Goal: Navigation & Orientation: Find specific page/section

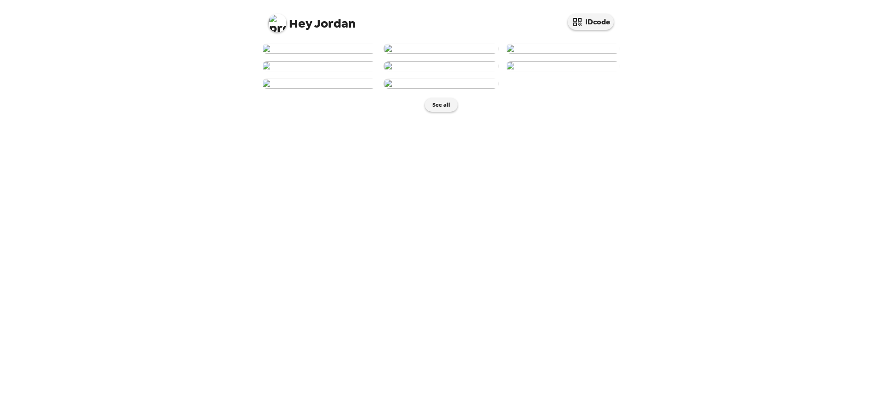
click at [560, 54] on img at bounding box center [563, 49] width 114 height 10
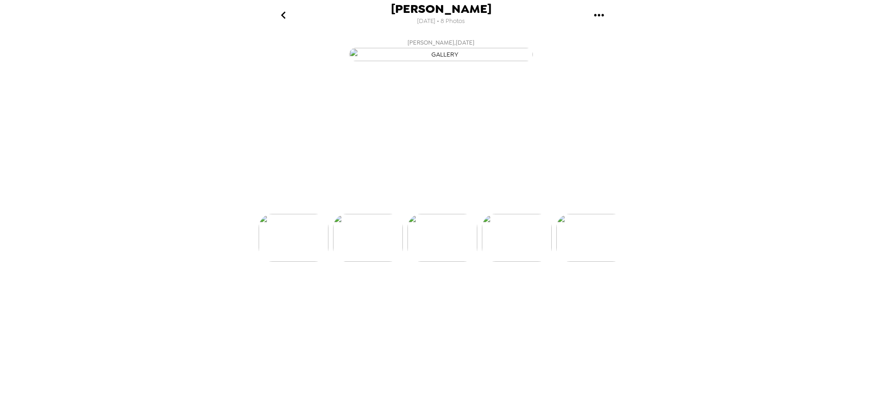
scroll to position [0, 148]
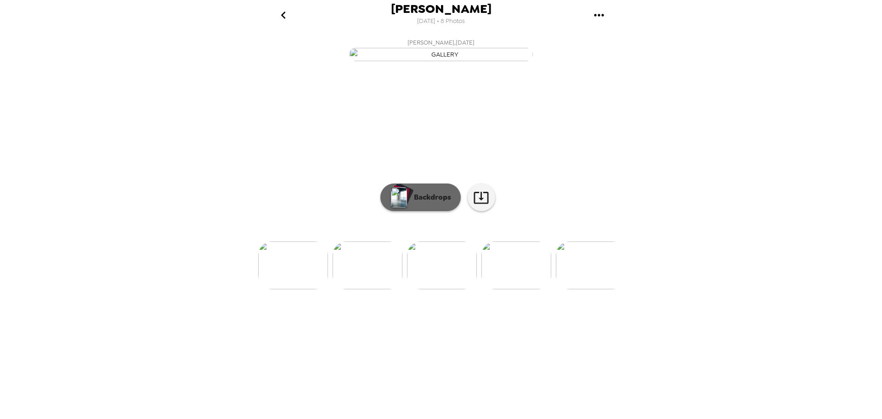
click at [441, 203] on p "Backdrops" at bounding box center [430, 197] width 42 height 11
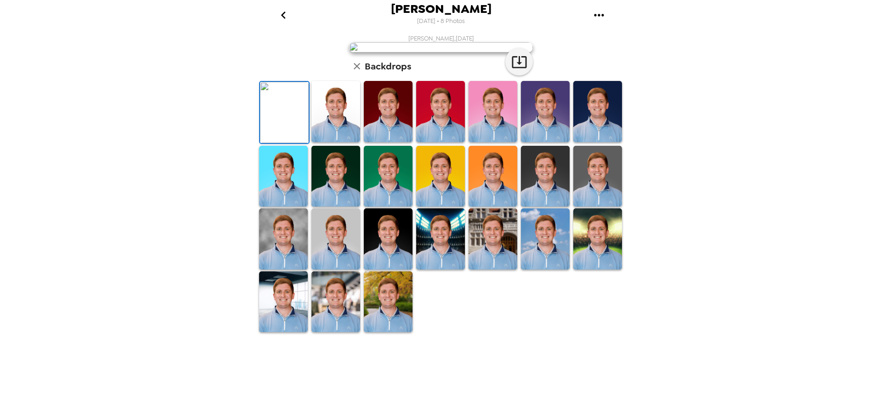
scroll to position [133, 0]
click at [336, 269] on img at bounding box center [336, 238] width 49 height 61
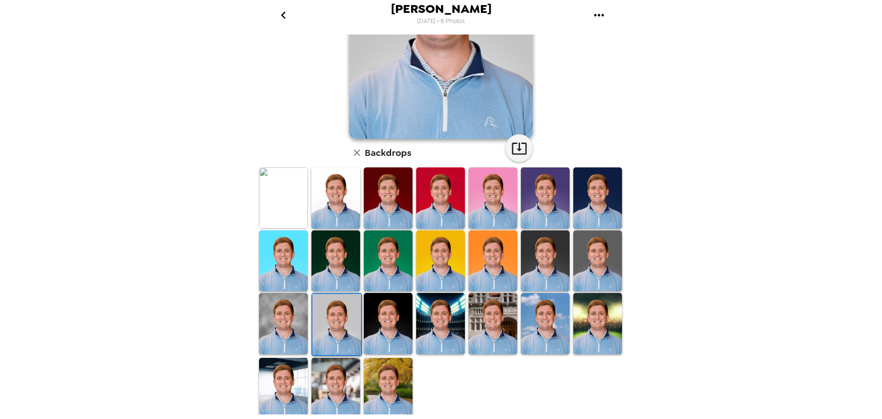
click at [589, 271] on img at bounding box center [597, 260] width 49 height 61
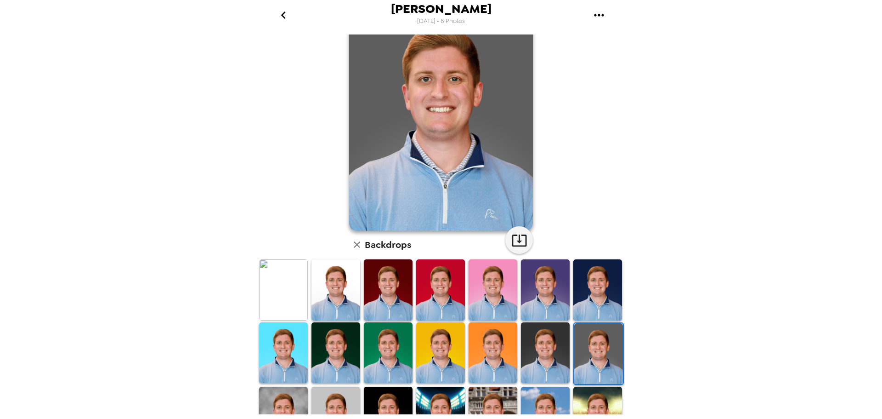
scroll to position [92, 0]
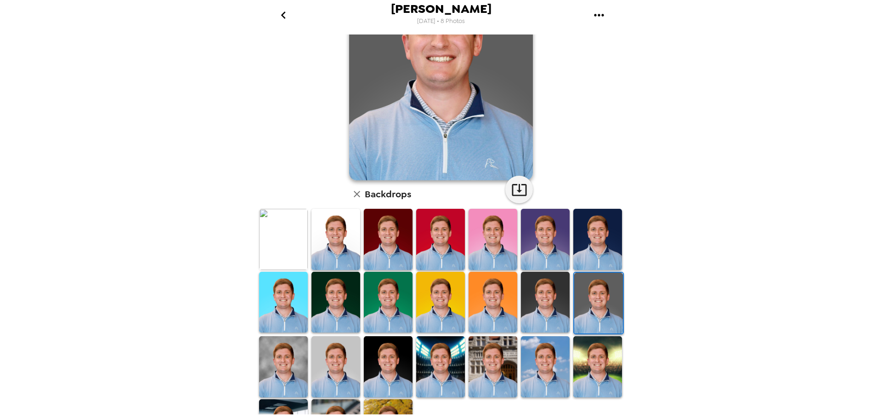
click at [294, 353] on img at bounding box center [283, 366] width 49 height 61
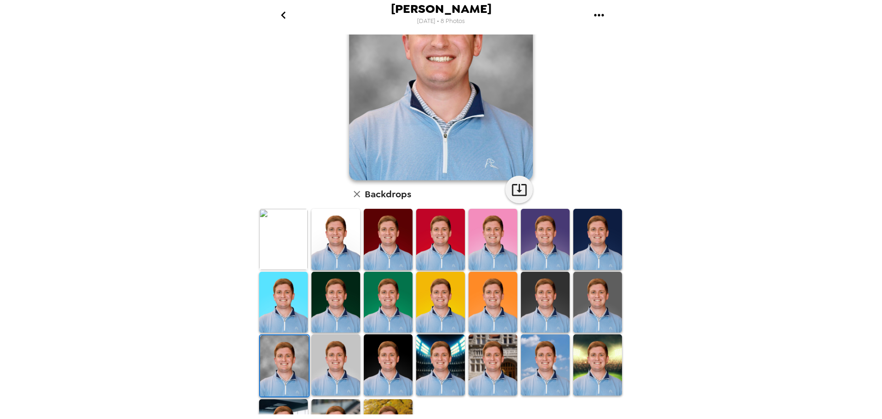
click at [333, 359] on img at bounding box center [336, 364] width 49 height 61
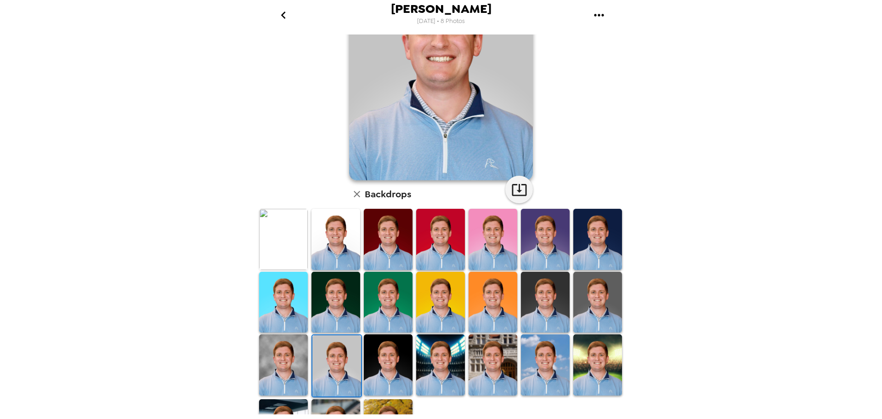
click at [262, 364] on img at bounding box center [283, 364] width 49 height 61
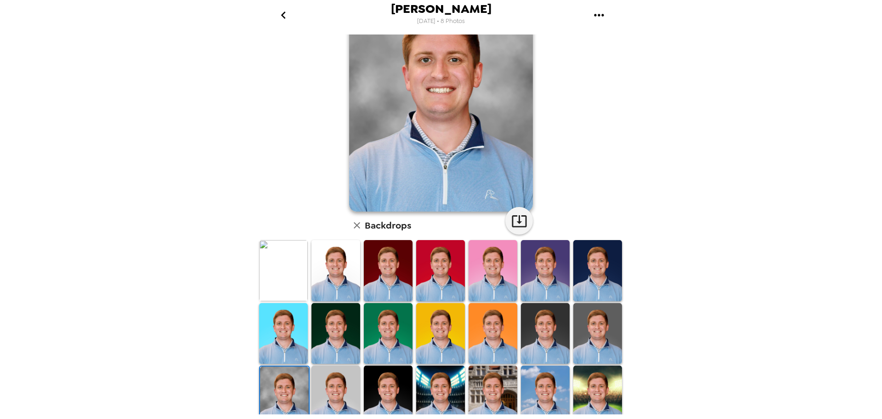
scroll to position [41, 0]
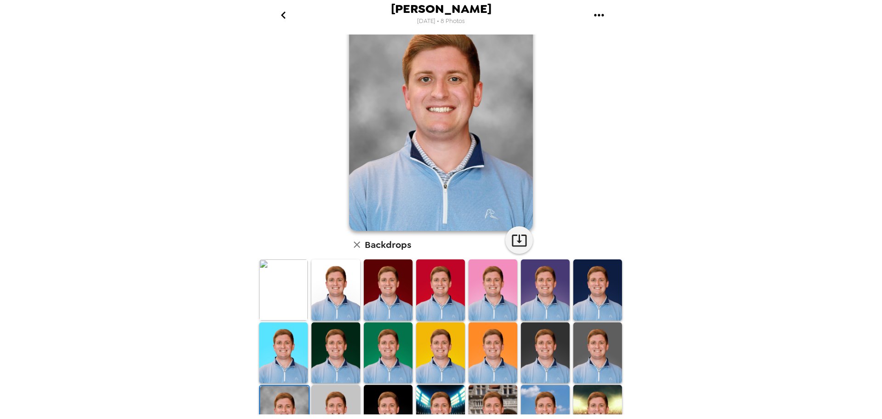
click at [539, 350] on img at bounding box center [545, 352] width 49 height 61
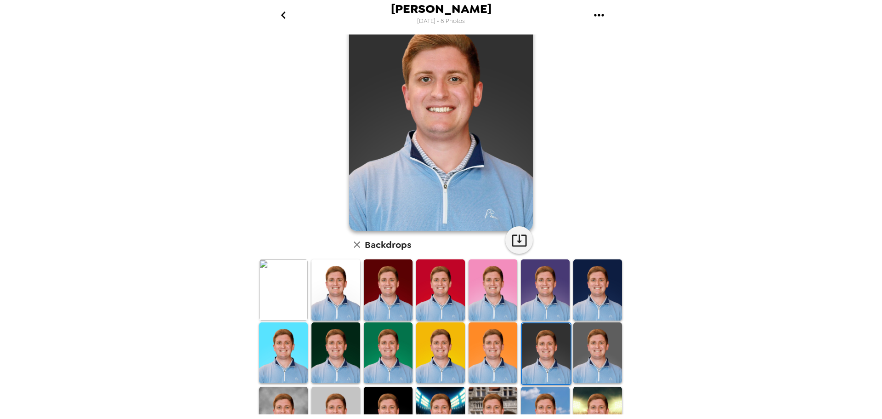
click at [598, 346] on img at bounding box center [597, 352] width 49 height 61
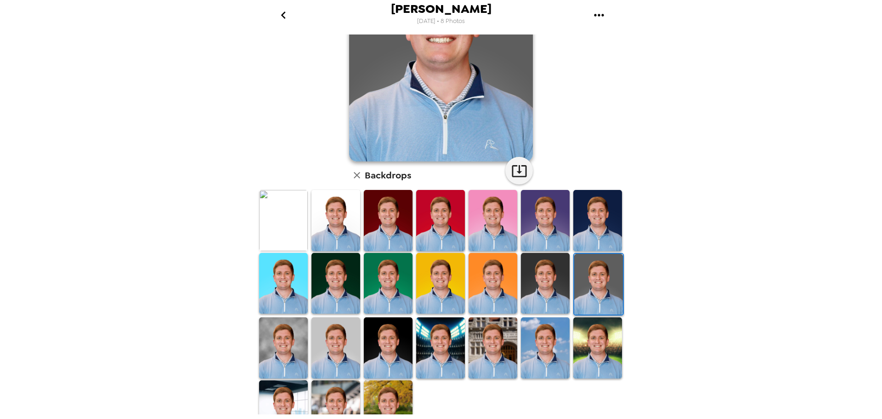
scroll to position [133, 0]
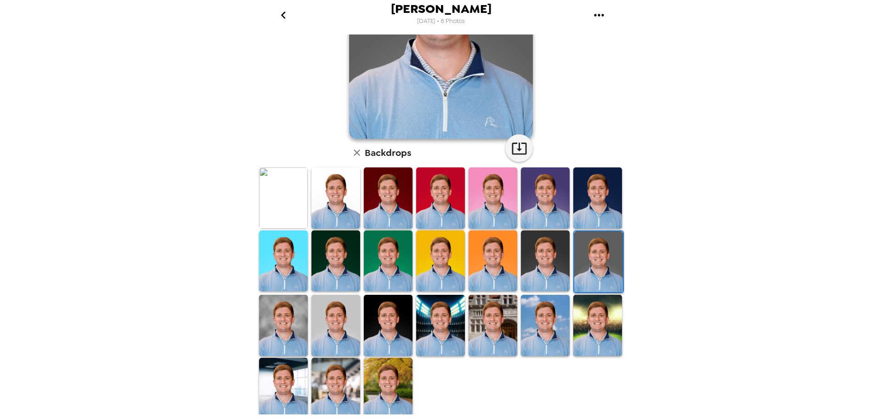
click at [284, 200] on img at bounding box center [283, 197] width 49 height 61
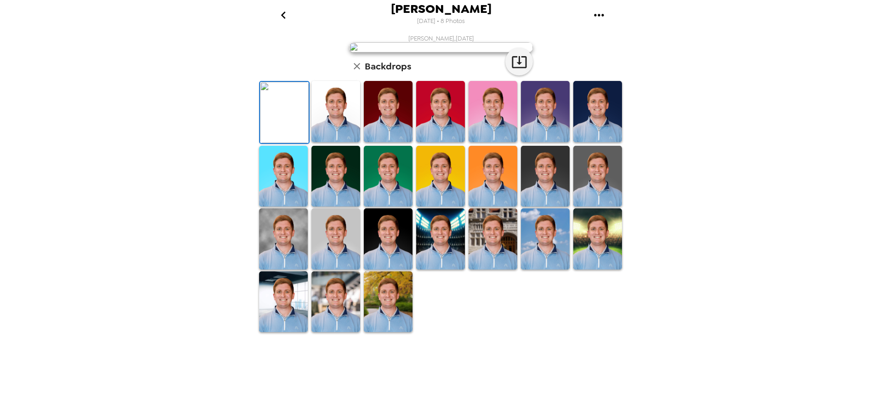
scroll to position [0, 0]
click at [342, 269] on img at bounding box center [336, 238] width 49 height 61
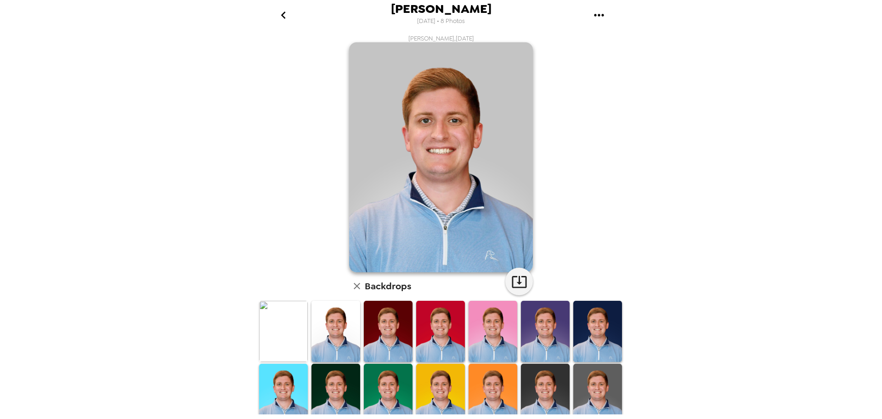
click at [281, 336] on img at bounding box center [283, 330] width 49 height 61
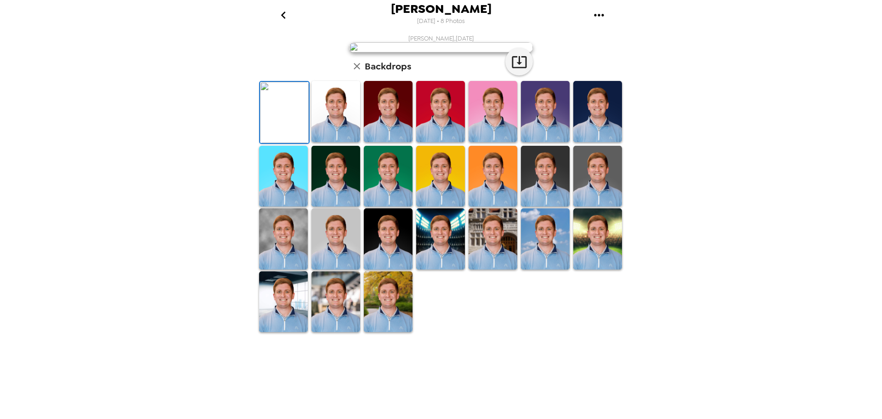
scroll to position [92, 0]
click at [587, 207] on img at bounding box center [597, 176] width 49 height 61
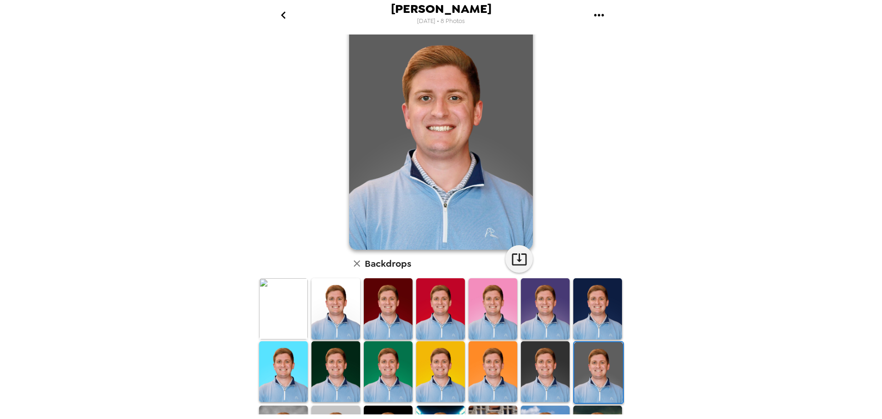
scroll to position [0, 0]
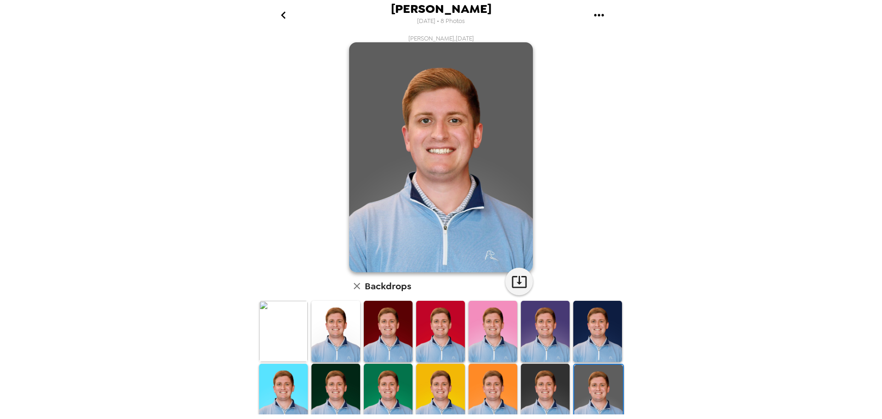
click at [287, 13] on icon "go back" at bounding box center [283, 15] width 15 height 15
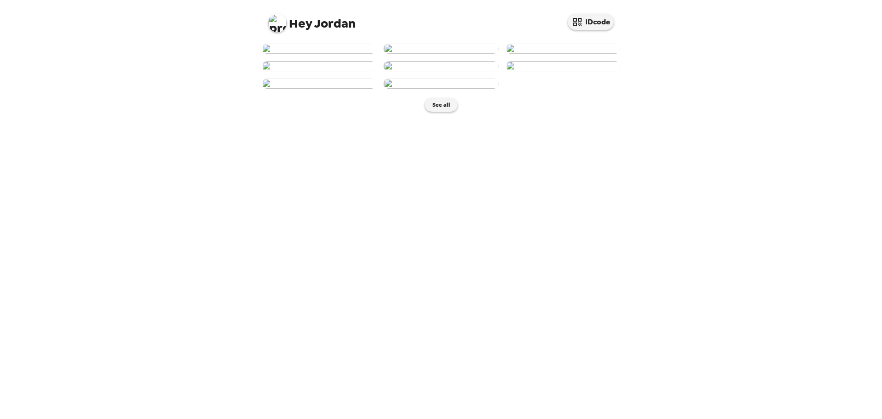
scroll to position [98, 0]
click at [438, 112] on button "See all" at bounding box center [441, 105] width 33 height 14
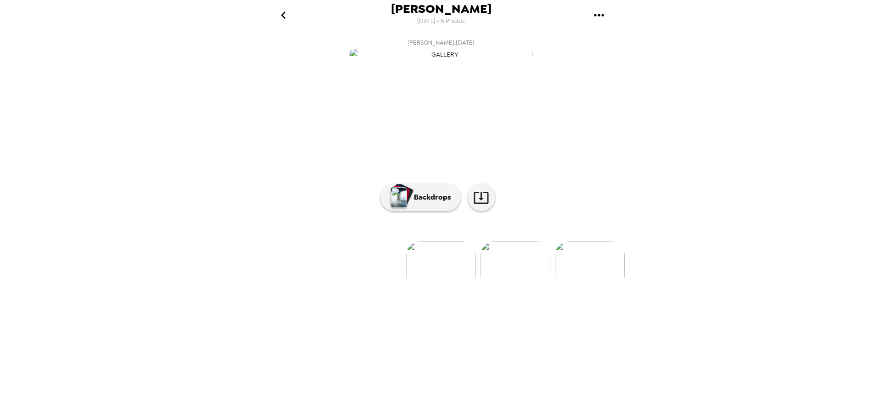
click at [598, 11] on icon "gallery menu" at bounding box center [599, 15] width 15 height 15
click at [592, 108] on div at bounding box center [441, 209] width 882 height 419
click at [596, 289] on img at bounding box center [590, 265] width 70 height 48
click at [438, 203] on p "Backdrops" at bounding box center [430, 197] width 42 height 11
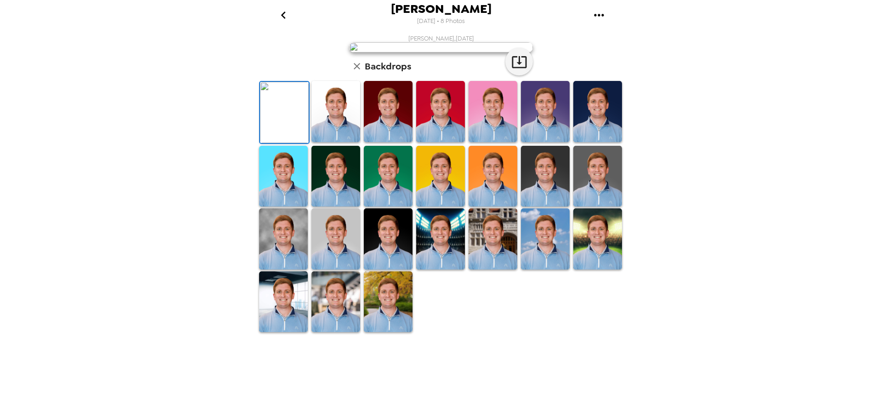
scroll to position [133, 0]
click at [353, 269] on img at bounding box center [336, 238] width 49 height 61
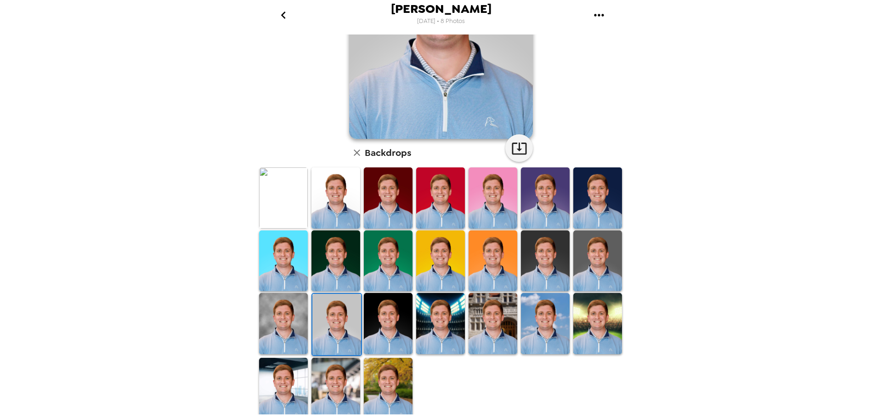
click at [371, 328] on img at bounding box center [388, 323] width 49 height 61
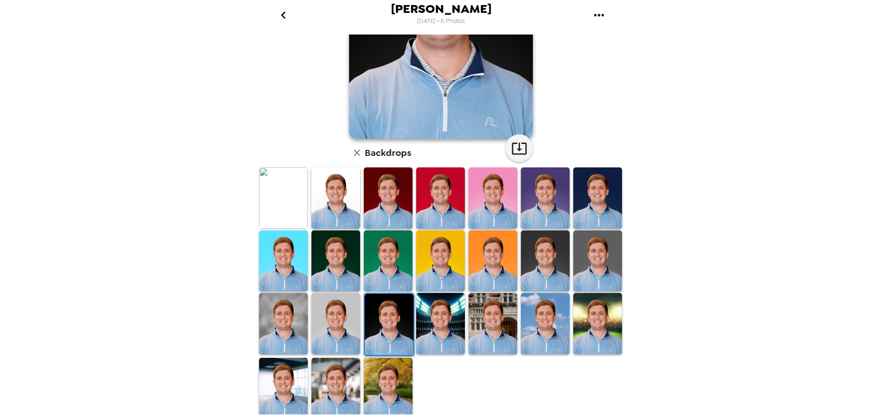
click at [396, 372] on img at bounding box center [388, 387] width 49 height 61
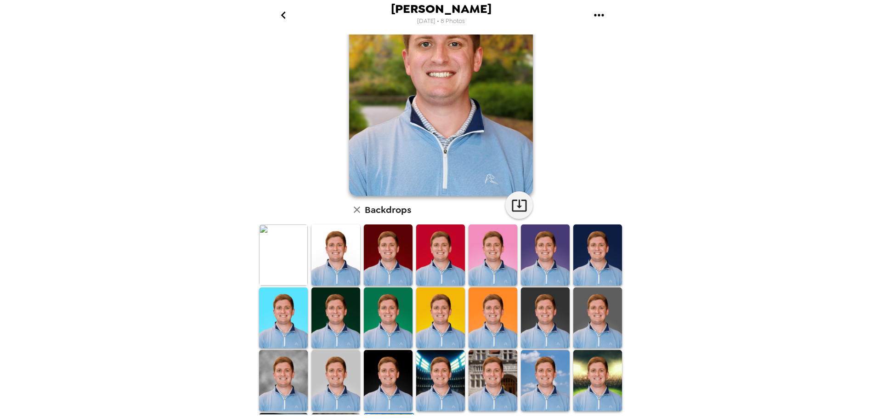
scroll to position [0, 0]
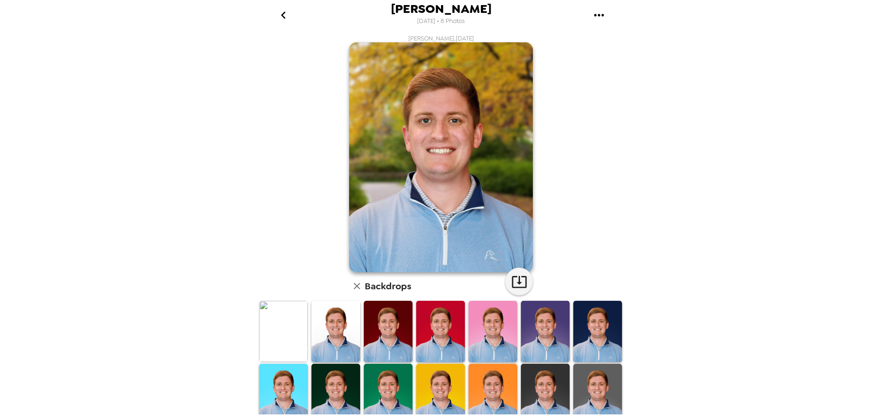
click at [373, 337] on img at bounding box center [388, 330] width 49 height 61
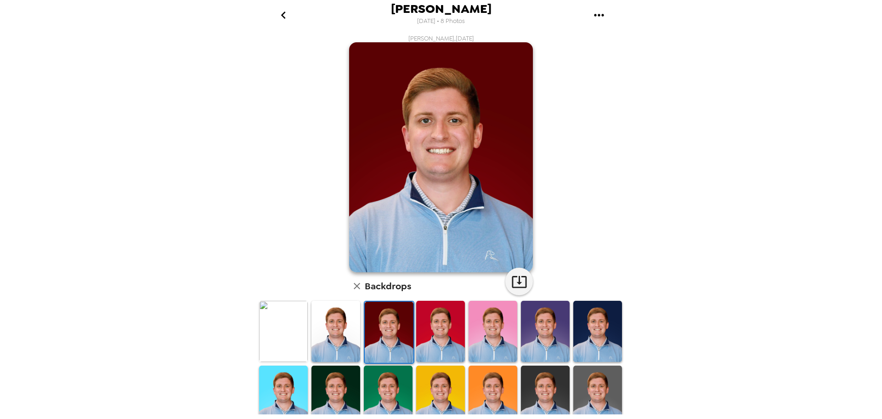
click at [599, 380] on img at bounding box center [597, 395] width 49 height 61
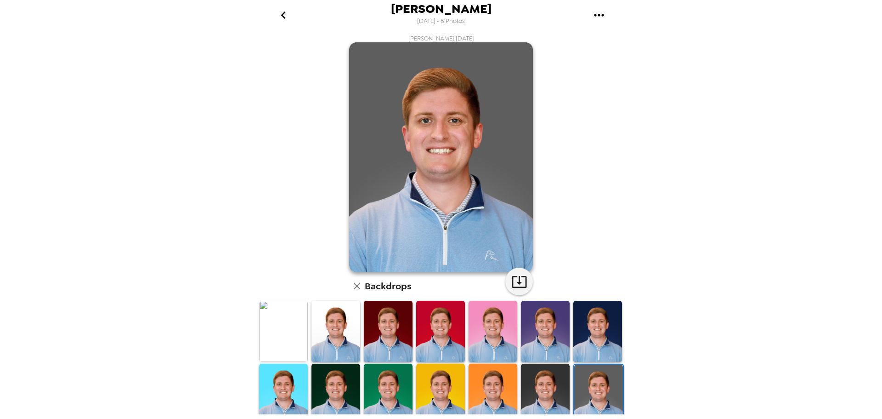
click at [291, 321] on img at bounding box center [283, 330] width 49 height 61
